Goal: Task Accomplishment & Management: Manage account settings

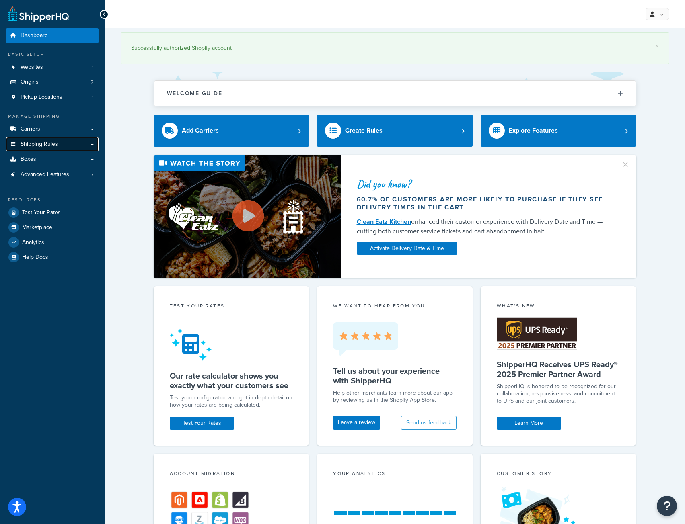
click at [35, 144] on span "Shipping Rules" at bounding box center [38, 144] width 37 height 7
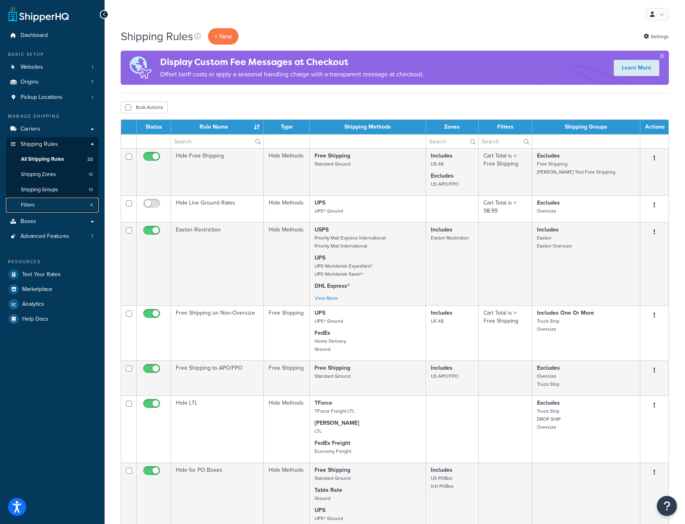
click at [41, 204] on link "Filters 4" at bounding box center [52, 205] width 92 height 15
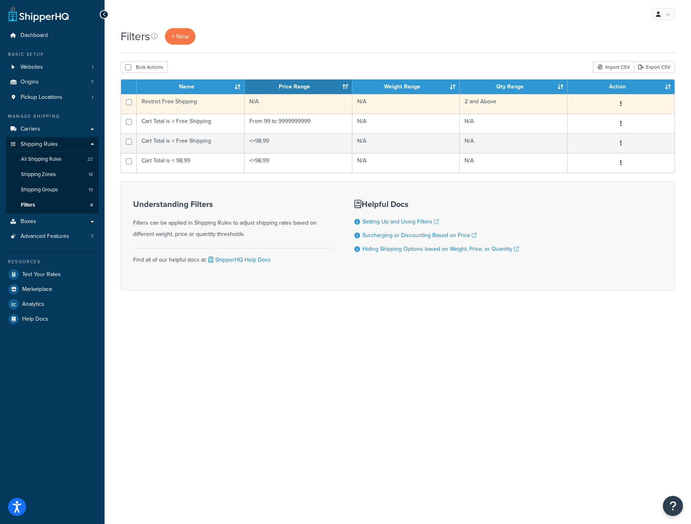
click at [200, 102] on td "Restrict Free Shipping" at bounding box center [191, 104] width 108 height 20
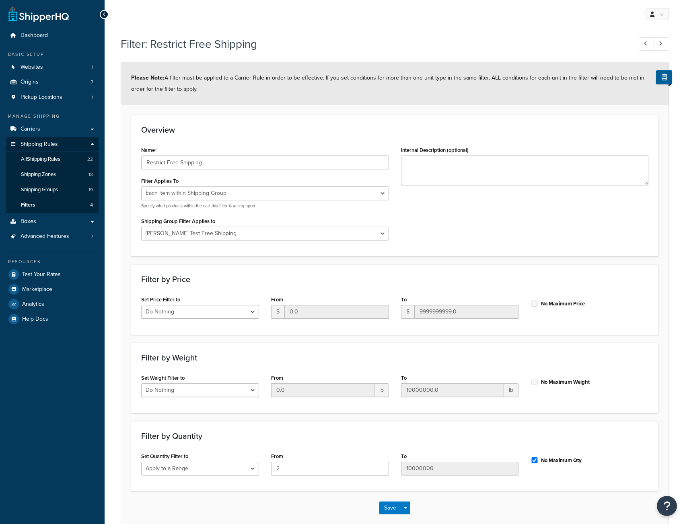
select select "ITEM"
select select "287112"
select select "range"
click at [41, 188] on span "Shipping Groups" at bounding box center [39, 190] width 37 height 7
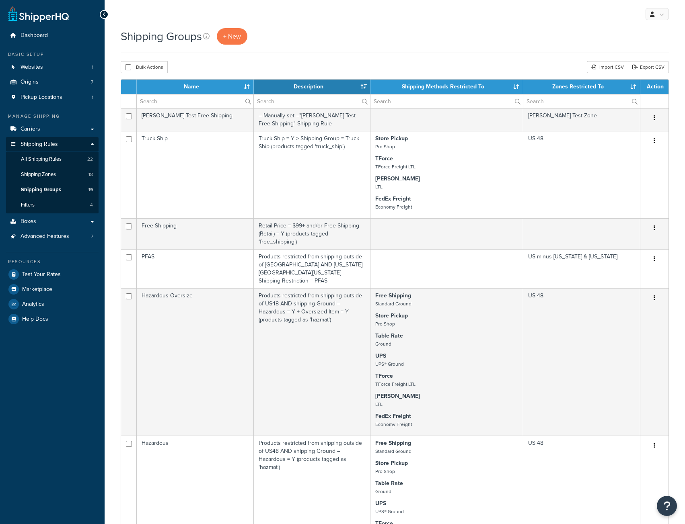
select select "15"
click at [38, 206] on link "Filters 4" at bounding box center [52, 205] width 92 height 15
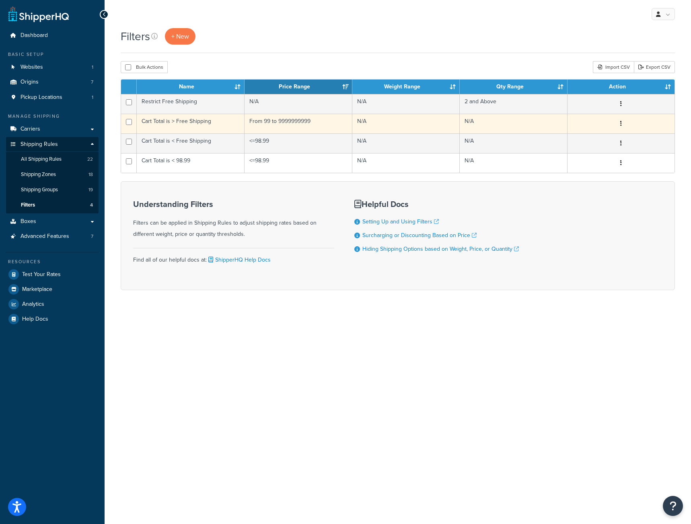
click at [211, 120] on td "Cart Total is > Free Shipping" at bounding box center [191, 124] width 108 height 20
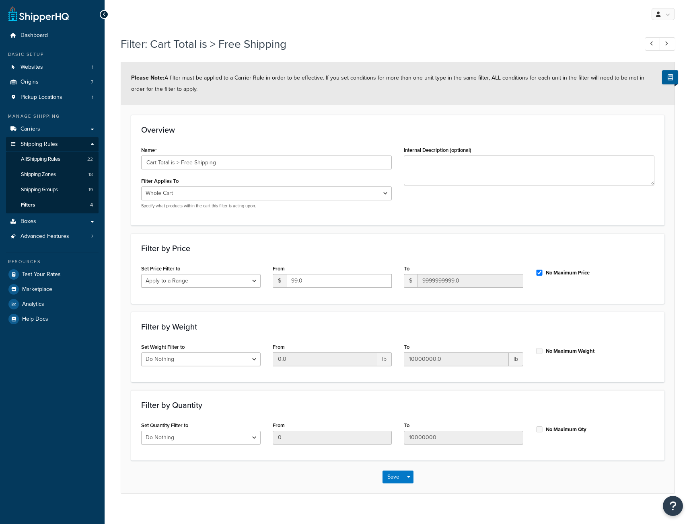
select select "range"
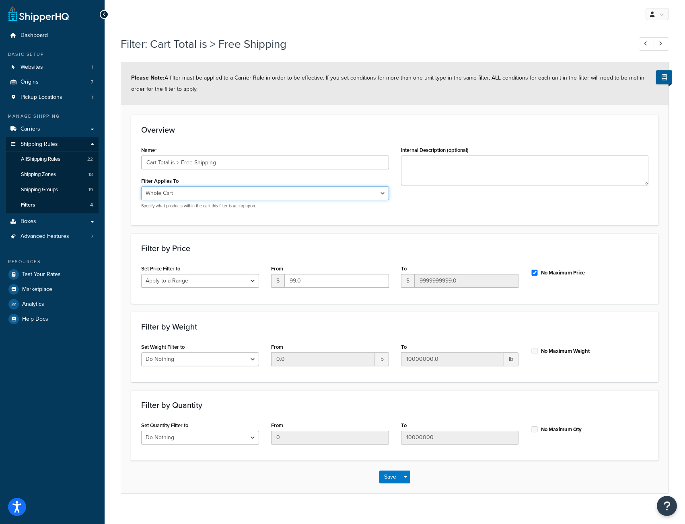
click at [380, 192] on select "Whole Cart Everything in Shipping Group Everything at Origin Each Item within S…" at bounding box center [265, 194] width 248 height 14
select select "SHIPPING_GROUP"
click at [141, 187] on select "Whole Cart Everything in Shipping Group Everything at Origin Each Item within S…" at bounding box center [265, 194] width 248 height 14
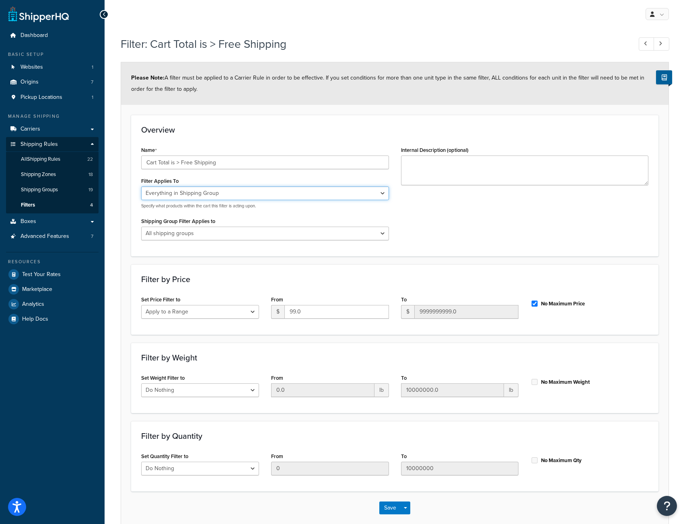
click at [381, 193] on select "Whole Cart Everything in Shipping Group Everything at Origin Each Item within S…" at bounding box center [265, 194] width 248 height 14
click at [231, 131] on h3 "Overview" at bounding box center [394, 129] width 507 height 9
click at [35, 204] on span "Filters" at bounding box center [28, 205] width 14 height 7
